Goal: Task Accomplishment & Management: Use online tool/utility

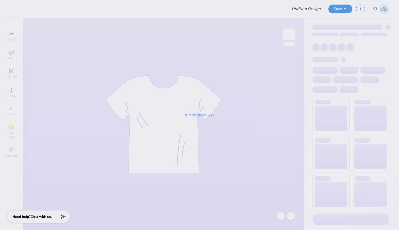
type input "My Tie [MEDICAL_DATA]"
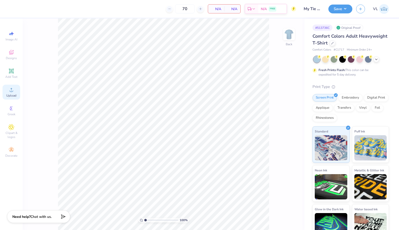
click at [11, 95] on span "Upload" at bounding box center [11, 95] width 10 height 4
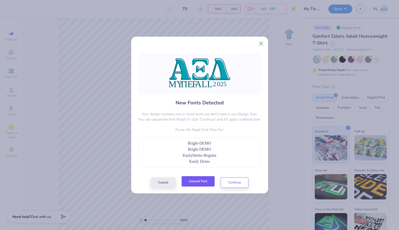
click at [206, 185] on button "Upload Font" at bounding box center [198, 181] width 33 height 10
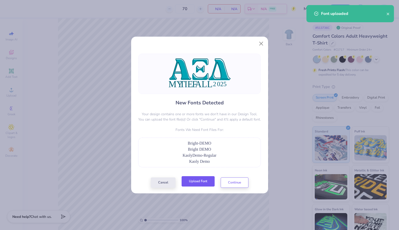
click at [197, 183] on button "Upload Font" at bounding box center [198, 181] width 33 height 10
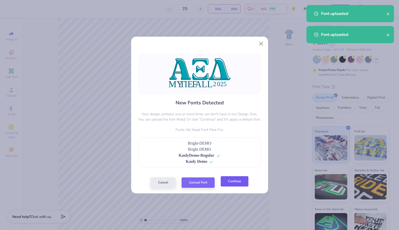
click at [244, 185] on button "Continue" at bounding box center [235, 181] width 28 height 10
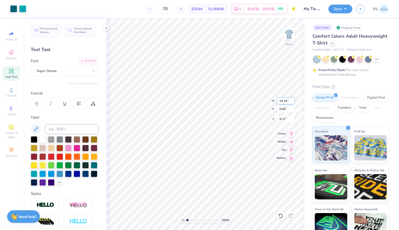
click at [288, 100] on input "14.16" at bounding box center [286, 100] width 18 height 7
type input "3.50"
type input "1.65"
type input "11.68"
click at [72, 71] on div "Super Dream" at bounding box center [62, 71] width 53 height 8
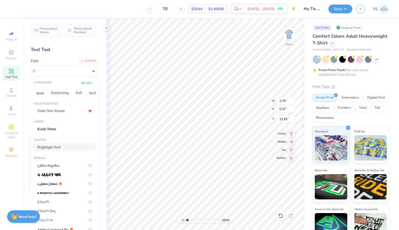
click at [52, 148] on span "Brightlight Serif" at bounding box center [48, 146] width 23 height 5
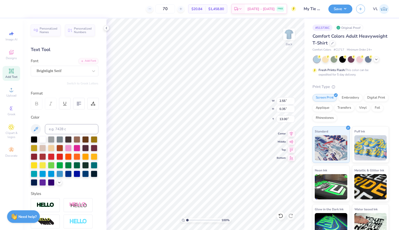
type input "2.55"
type input "0.35"
type input "13.00"
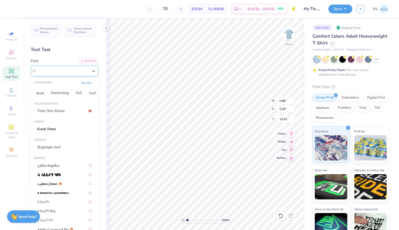
click at [51, 71] on div "Super Dream" at bounding box center [62, 71] width 53 height 8
click at [56, 129] on span "Kaoly Demo" at bounding box center [46, 128] width 19 height 5
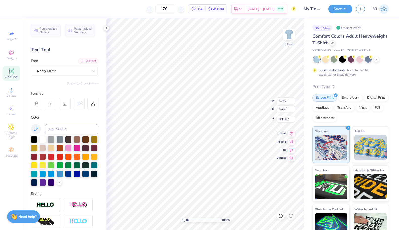
type input "0.95"
type input "0.27"
type input "13.03"
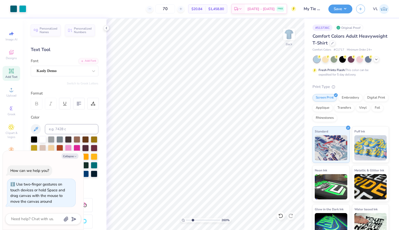
type input "2.83"
type textarea "x"
drag, startPoint x: 188, startPoint y: 220, endPoint x: 201, endPoint y: 222, distance: 12.7
type input "4.84"
click at [201, 222] on input "range" at bounding box center [203, 220] width 34 height 5
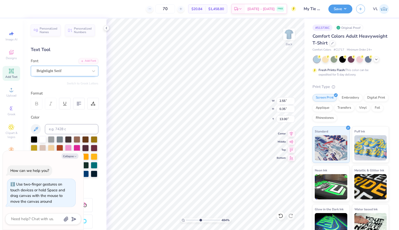
click at [67, 71] on div "Brightlight Serif" at bounding box center [62, 71] width 53 height 8
click at [87, 59] on div "Add Font" at bounding box center [89, 61] width 20 height 6
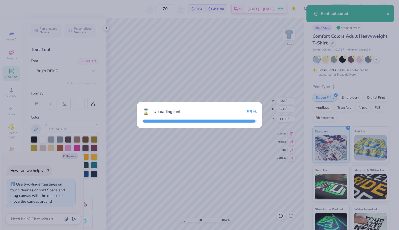
type textarea "x"
type input "2.23"
type input "0.26"
type input "13.05"
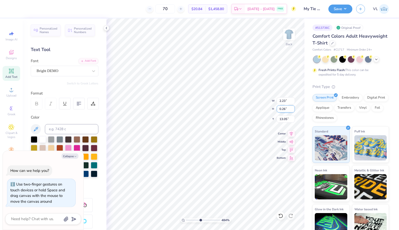
click at [296, 108] on div "484 % Back W 2.23 2.23 " H 0.26 0.26 " Y 13.05 13.05 " Center Middle Top Bottom" at bounding box center [206, 123] width 198 height 211
type textarea "x"
type input "13.03"
type textarea "x"
type input "0.95"
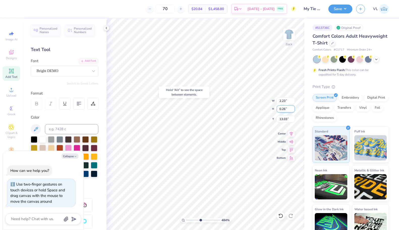
type input "0.27"
type textarea "x"
type input "2.23"
type input "0.26"
click at [297, 107] on div "484 % Back W 2.23 2.23 " H 0.26 0.26 " Y 13.03 13.03 " Center Middle Top Bottom" at bounding box center [206, 123] width 198 height 211
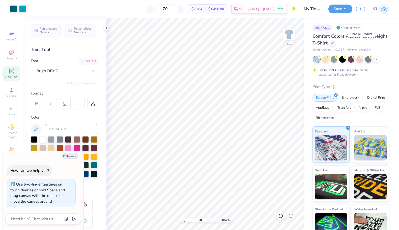
type textarea "x"
click at [283, 108] on input "0.26" at bounding box center [286, 108] width 18 height 7
type input "0.27"
type textarea "x"
type input "2.31"
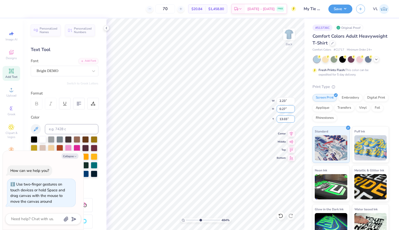
type input "13.02"
type textarea "x"
type input "13.03"
type textarea "x"
type input "13.02"
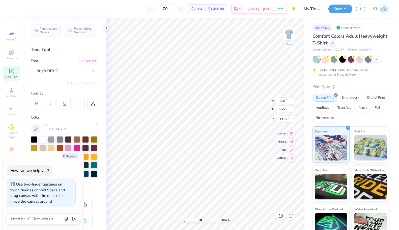
type textarea "x"
type input "0.95"
type input "13.03"
type textarea "x"
type input "2.31"
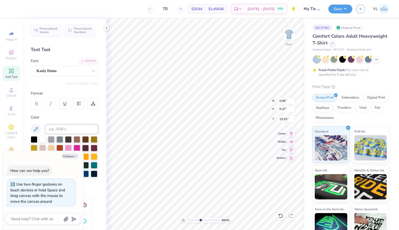
type input "13.02"
click at [286, 118] on input "13.03" at bounding box center [286, 118] width 18 height 7
type textarea "x"
type input "2.31"
click at [289, 119] on input "13.02" at bounding box center [286, 118] width 18 height 7
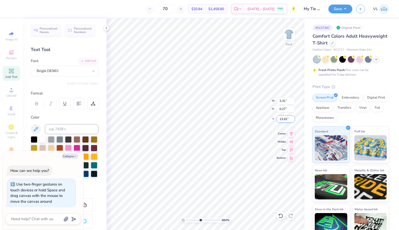
paste input "3"
type input "13.03"
type textarea "x"
drag, startPoint x: 202, startPoint y: 221, endPoint x: 188, endPoint y: 217, distance: 14.0
type input "1.19"
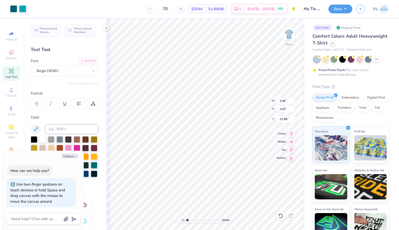
click at [188, 218] on input "range" at bounding box center [203, 220] width 34 height 5
click at [287, 100] on input "3.46" at bounding box center [286, 100] width 18 height 7
type input "3.5"
type textarea "x"
type input "3.50"
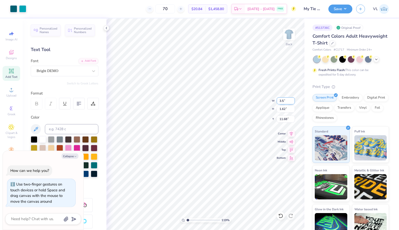
type input "1.64"
type input "11.67"
click at [264, 98] on div "119 % Back W 3.50 H 1.64 Y 11.67 Center Middle Top Bottom" at bounding box center [206, 123] width 198 height 211
type textarea "x"
type input "3.00"
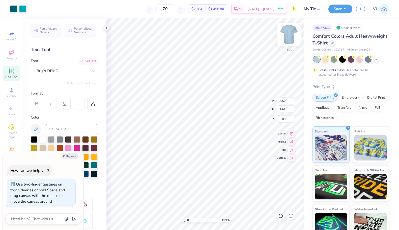
click at [293, 35] on img at bounding box center [289, 34] width 20 height 20
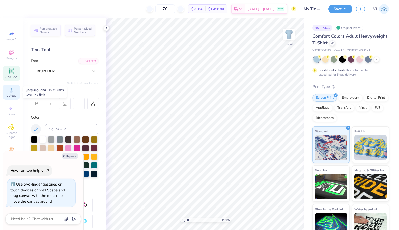
click at [11, 87] on icon at bounding box center [11, 90] width 6 height 6
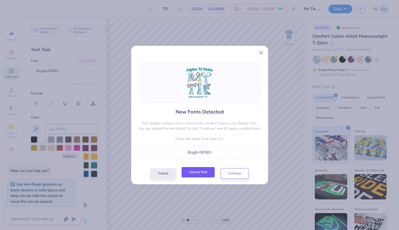
click at [201, 175] on button "Upload Font" at bounding box center [198, 172] width 33 height 10
click at [203, 171] on button "Upload Font" at bounding box center [198, 172] width 33 height 10
click at [239, 172] on button "Continue" at bounding box center [235, 172] width 28 height 10
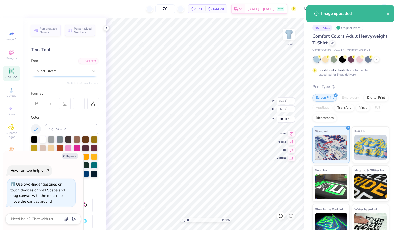
click at [40, 76] on div "Super Dream" at bounding box center [65, 71] width 68 height 11
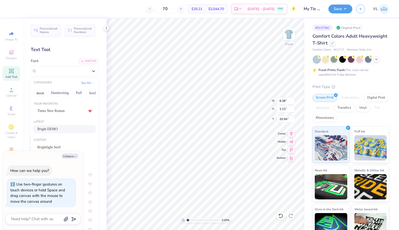
click at [54, 127] on div "Bright DEMO" at bounding box center [64, 128] width 55 height 5
type textarea "x"
type input "6.56"
type input "0.77"
type input "21.22"
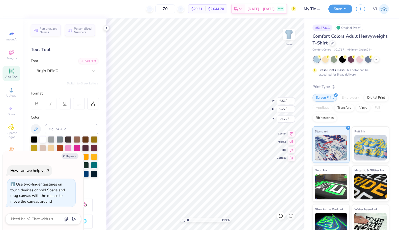
type textarea "x"
type input "4.31"
type input "0.95"
type input "21.07"
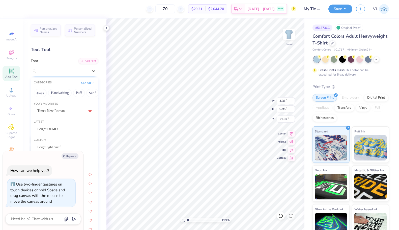
click at [52, 72] on div "Super Dream" at bounding box center [62, 71] width 53 height 8
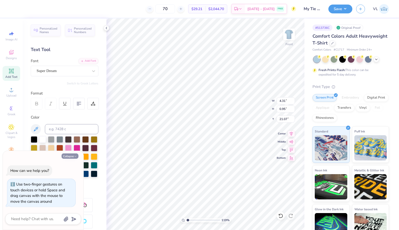
click at [70, 156] on button "Collapse" at bounding box center [70, 155] width 17 height 5
type textarea "x"
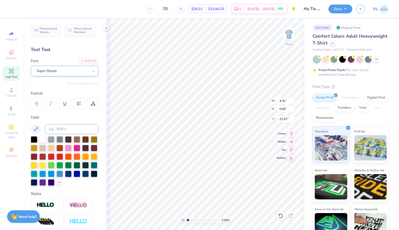
click at [65, 69] on div "Super Dream" at bounding box center [62, 71] width 53 height 8
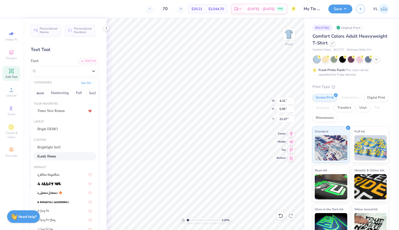
click at [56, 159] on span "Kaoly Demo" at bounding box center [46, 156] width 19 height 5
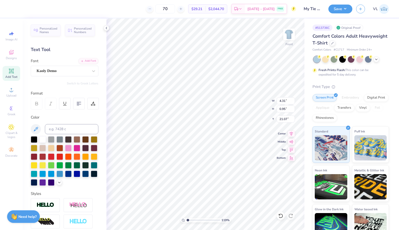
type input "4.60"
type input "0.90"
type input "21.10"
click at [281, 107] on input "0.77" at bounding box center [286, 108] width 18 height 7
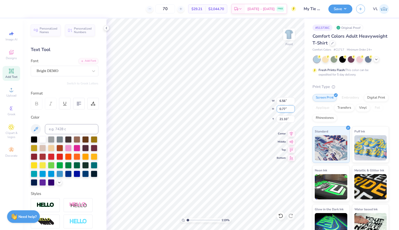
click at [285, 108] on input "0.77" at bounding box center [286, 108] width 18 height 7
type input "0.8"
type input "6.77"
type input "0.80"
click at [283, 119] on input "21.09" at bounding box center [286, 118] width 18 height 7
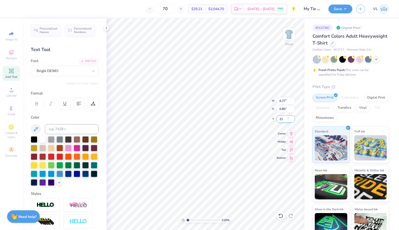
type input "21.00"
type input "4.60"
type input "0.90"
type input "21.10"
click at [284, 110] on input "0.90" at bounding box center [286, 108] width 18 height 7
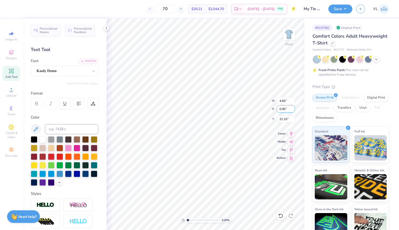
paste input "8"
type input "0.8"
type input "4.11"
type input "0.80"
click at [284, 119] on input "21.15" at bounding box center [286, 118] width 18 height 7
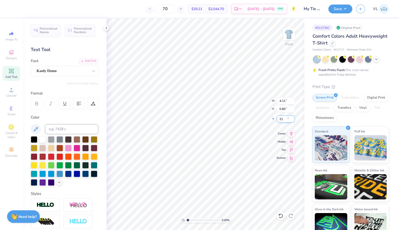
type input "21.00"
drag, startPoint x: 282, startPoint y: 110, endPoint x: 292, endPoint y: 109, distance: 10.6
click at [292, 109] on input "0.80" at bounding box center [286, 108] width 18 height 7
type input "0.90"
type input "4.62"
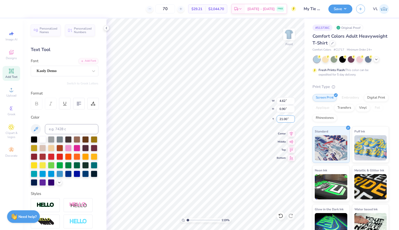
type input "20.95"
type input "21.00"
type input "6.77"
click at [281, 108] on input "0.80" at bounding box center [286, 108] width 18 height 7
drag, startPoint x: 280, startPoint y: 108, endPoint x: 305, endPoint y: 108, distance: 25.5
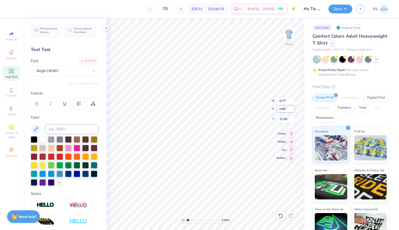
click at [305, 108] on div "70 $29.21 Per Item $2,044.70 Total Est. Delivery [DATE] - [DATE] FREE Design Ti…" at bounding box center [199, 115] width 399 height 230
type input "1"
type input "8.47"
type input "1.00"
type input "20.90"
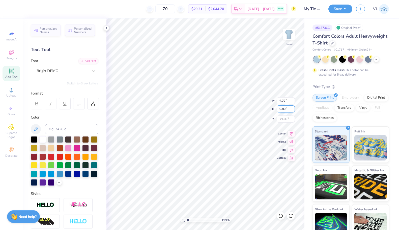
click at [247, 106] on div "119 % Front W 6.77 6.77 " H 0.80 0.80 " Y 21.00 21.00 " Center Middle Top Bottom" at bounding box center [206, 123] width 198 height 211
drag, startPoint x: 286, startPoint y: 108, endPoint x: 283, endPoint y: 108, distance: 3.5
click at [283, 108] on input "0.80" at bounding box center [286, 108] width 18 height 7
type input "0.9"
type input "7.62"
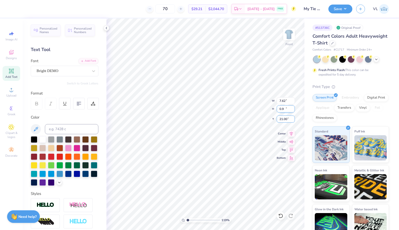
type input "0.90"
type input "20.95"
click at [302, 109] on div "119 % Front W 4.62 4.62 " H 0.90 0.90 " Y 21.00 21.00 " Center Middle Top Bottom" at bounding box center [206, 123] width 198 height 211
click at [284, 108] on input "0.90" at bounding box center [286, 108] width 18 height 7
type input "1"
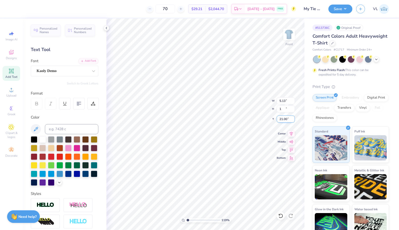
type input "5.13"
type input "1.00"
type input "20.95"
type input "21.00"
type input "5.13"
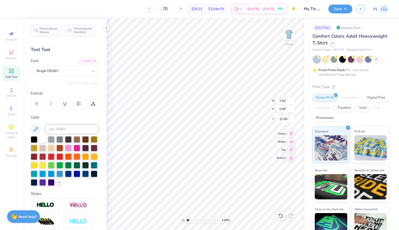
type input "1.00"
type input "21.00"
type input "5.13"
type input "1.00"
click at [213, 173] on li "Group" at bounding box center [216, 174] width 40 height 10
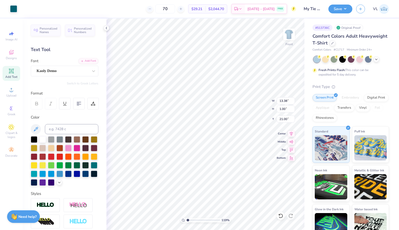
type input "14.53"
type input "16.56"
type input "5.44"
click at [288, 101] on input "14.53" at bounding box center [286, 100] width 18 height 7
type input "12.00"
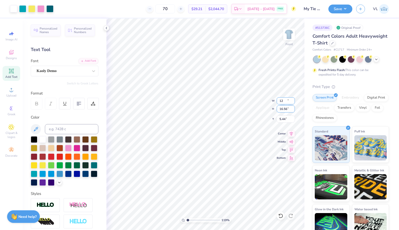
type input "13.68"
click at [284, 119] on input "6.88" at bounding box center [286, 118] width 18 height 7
type input "3.00"
click at [292, 133] on icon at bounding box center [291, 133] width 3 height 4
click at [290, 133] on icon at bounding box center [291, 133] width 7 height 6
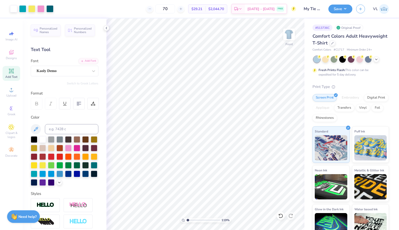
click at [140, 17] on div "Art colors 70 $29.21 Per Item $2,044.70 Total Est. Delivery [DATE] - [DATE] FRE…" at bounding box center [199, 115] width 399 height 230
click at [286, 102] on input "12.00" at bounding box center [286, 100] width 18 height 7
type input "12.50"
type input "14.25"
click at [286, 118] on input "2.72" at bounding box center [286, 118] width 18 height 7
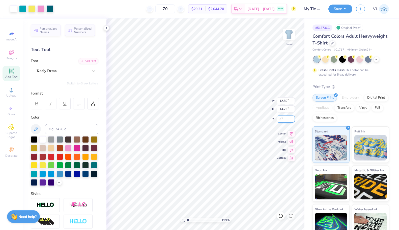
type input "3.00"
click at [344, 10] on button "Save" at bounding box center [341, 8] width 24 height 9
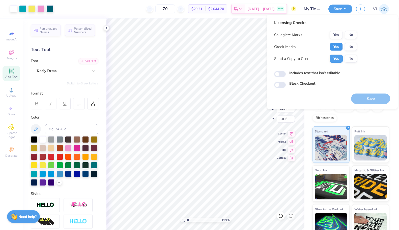
click at [338, 50] on button "Yes" at bounding box center [336, 47] width 13 height 8
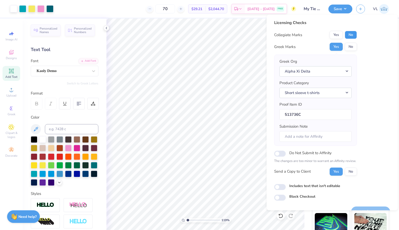
click at [350, 36] on button "No" at bounding box center [351, 35] width 12 height 8
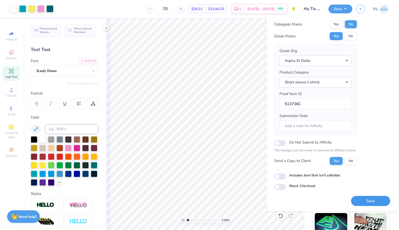
click at [373, 199] on button "Save" at bounding box center [371, 201] width 39 height 10
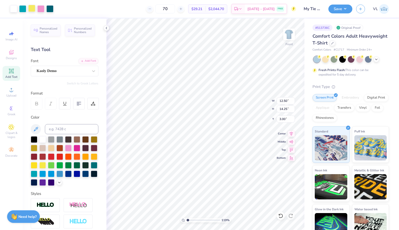
click at [32, 8] on div at bounding box center [31, 8] width 7 height 7
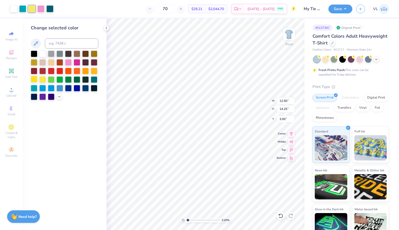
click at [35, 81] on div at bounding box center [34, 79] width 7 height 7
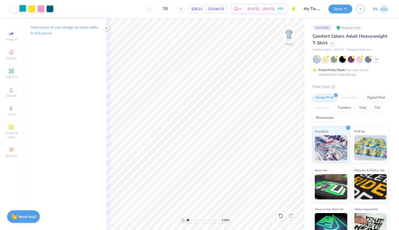
click at [21, 11] on div at bounding box center [22, 8] width 7 height 7
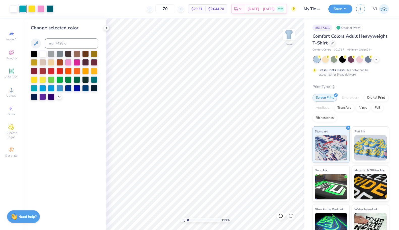
click at [60, 94] on div at bounding box center [65, 75] width 68 height 49
click at [61, 96] on div at bounding box center [60, 96] width 6 height 6
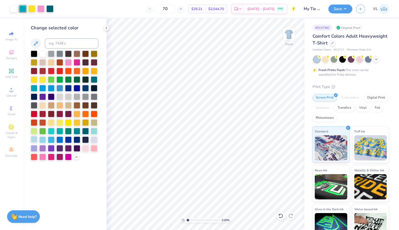
click at [37, 141] on div at bounding box center [34, 139] width 7 height 7
click at [282, 213] on icon at bounding box center [281, 215] width 5 height 5
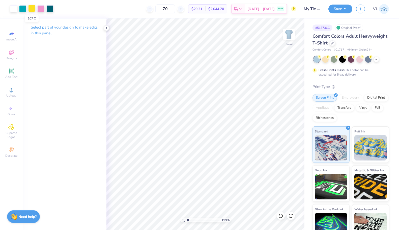
click at [32, 8] on div at bounding box center [31, 8] width 7 height 7
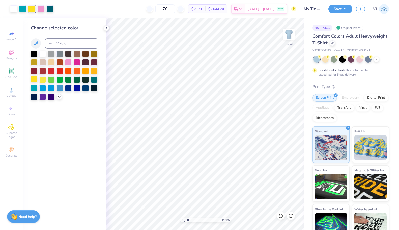
click at [34, 78] on div at bounding box center [34, 79] width 7 height 7
click at [60, 97] on icon at bounding box center [59, 96] width 4 height 4
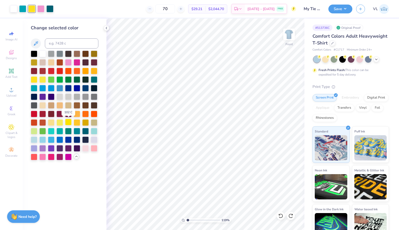
click at [68, 122] on div at bounding box center [68, 122] width 7 height 7
click at [337, 17] on div "Save VL" at bounding box center [364, 9] width 71 height 18
click at [339, 10] on button "Save" at bounding box center [341, 8] width 24 height 9
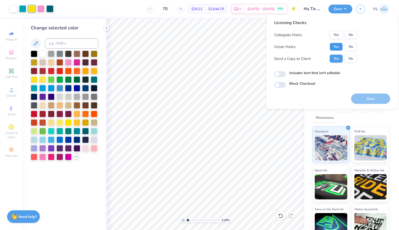
click at [337, 44] on button "Yes" at bounding box center [336, 47] width 13 height 8
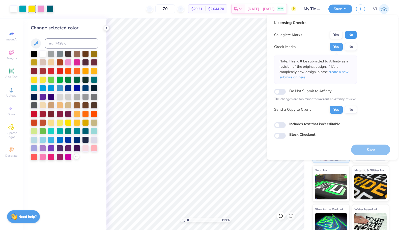
click at [351, 37] on button "No" at bounding box center [351, 35] width 12 height 8
click at [365, 150] on button "Save" at bounding box center [371, 149] width 39 height 10
